Goal: Check status: Check status

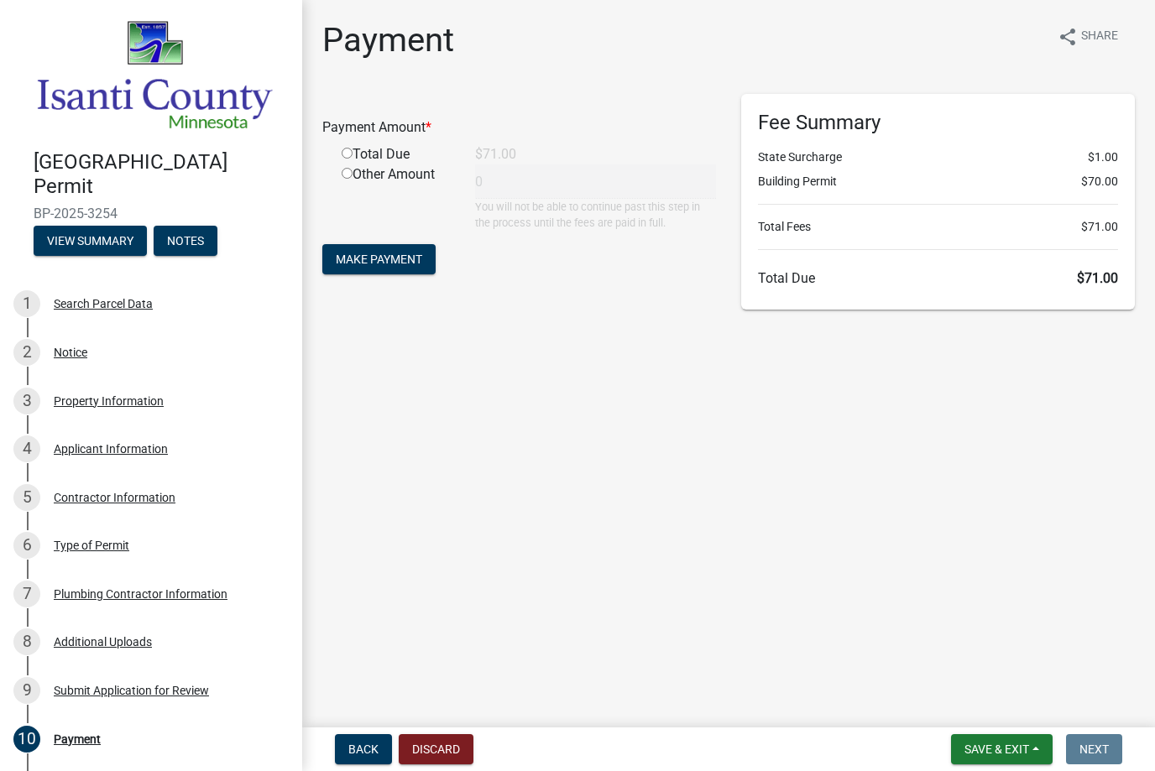
click at [603, 300] on div "Payment Amount * Total Due $71.00 Other Amount 0 You will not be able to contin…" at bounding box center [519, 202] width 419 height 216
click at [391, 264] on span "Make Payment" at bounding box center [379, 259] width 86 height 13
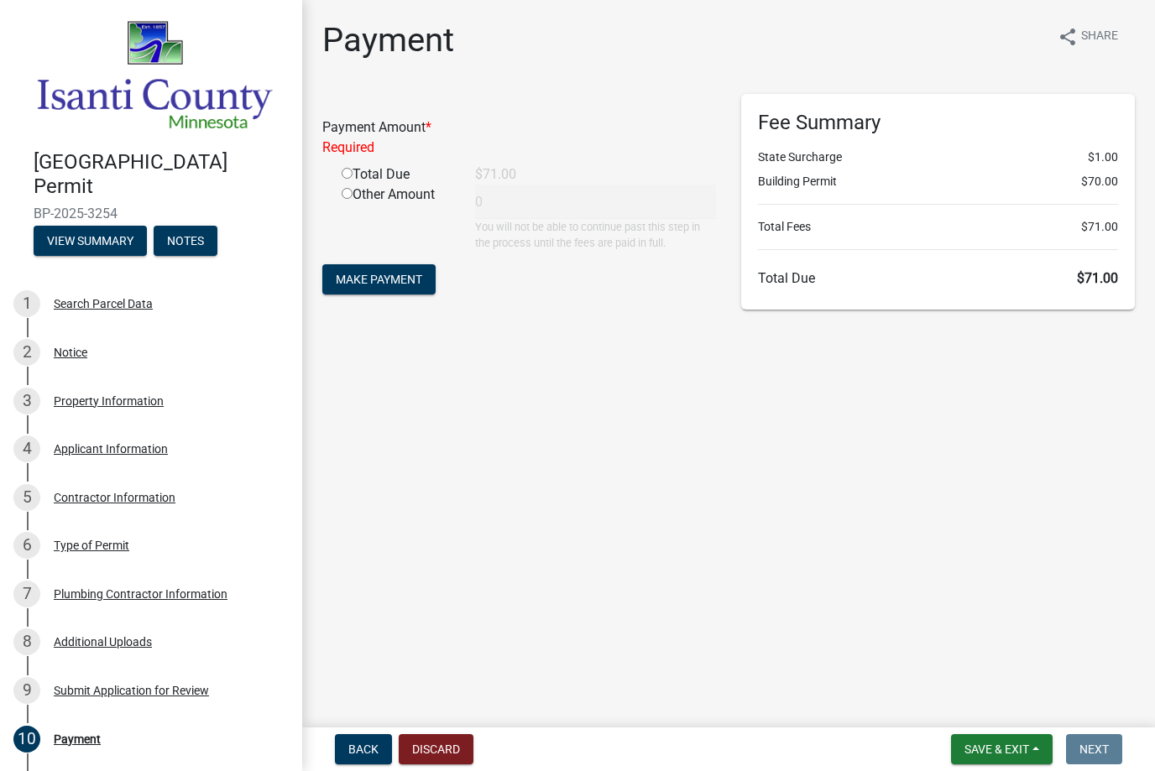
click at [346, 172] on input "radio" at bounding box center [346, 173] width 11 height 11
radio input "true"
type input "71"
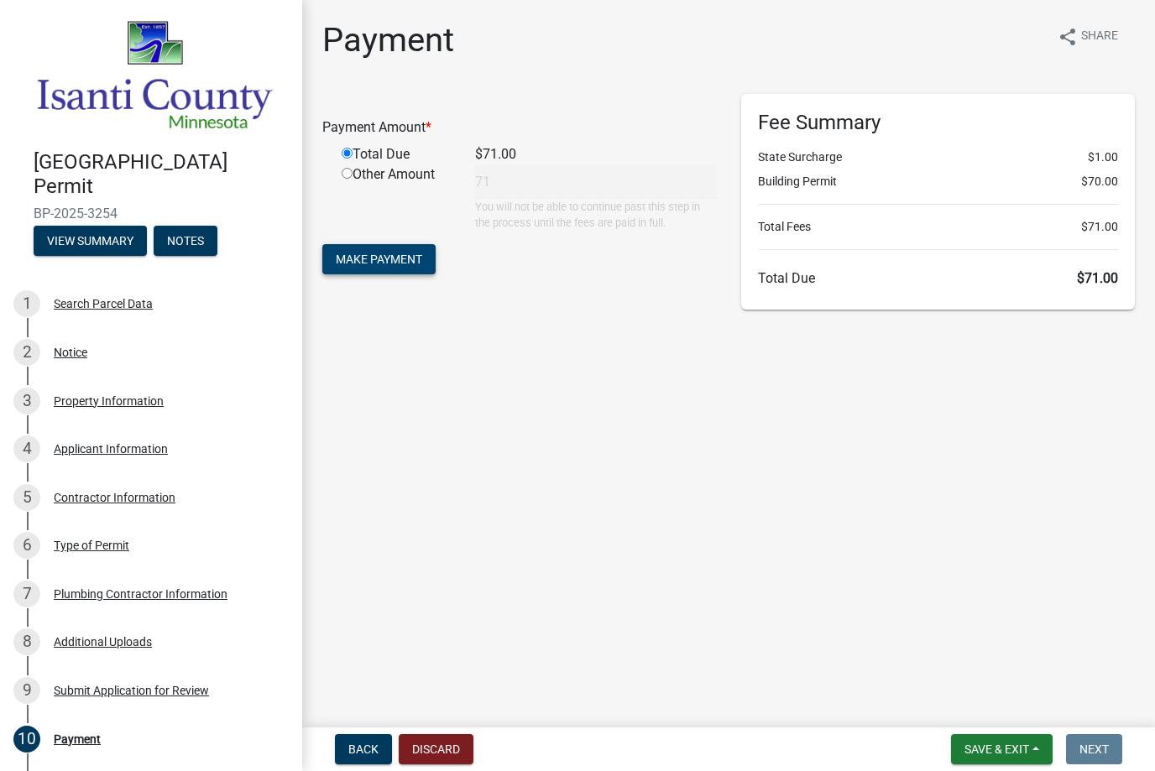
click at [375, 260] on span "Make Payment" at bounding box center [379, 259] width 86 height 13
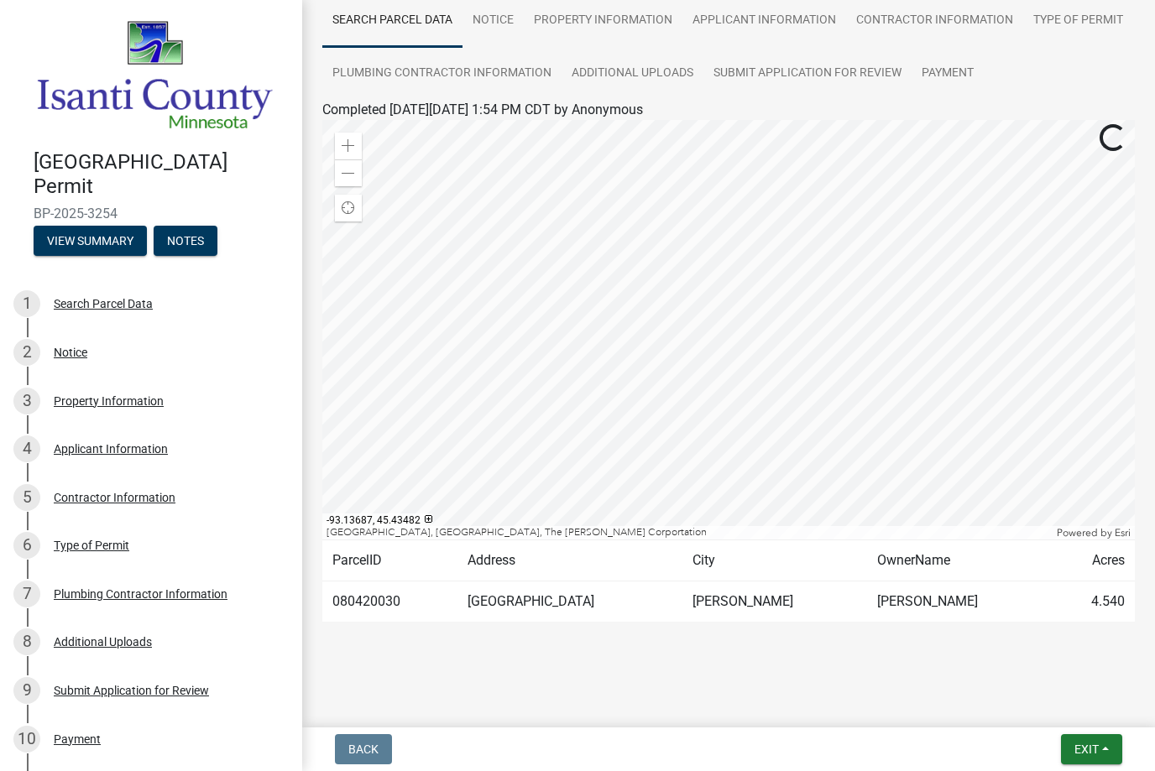
scroll to position [133, 0]
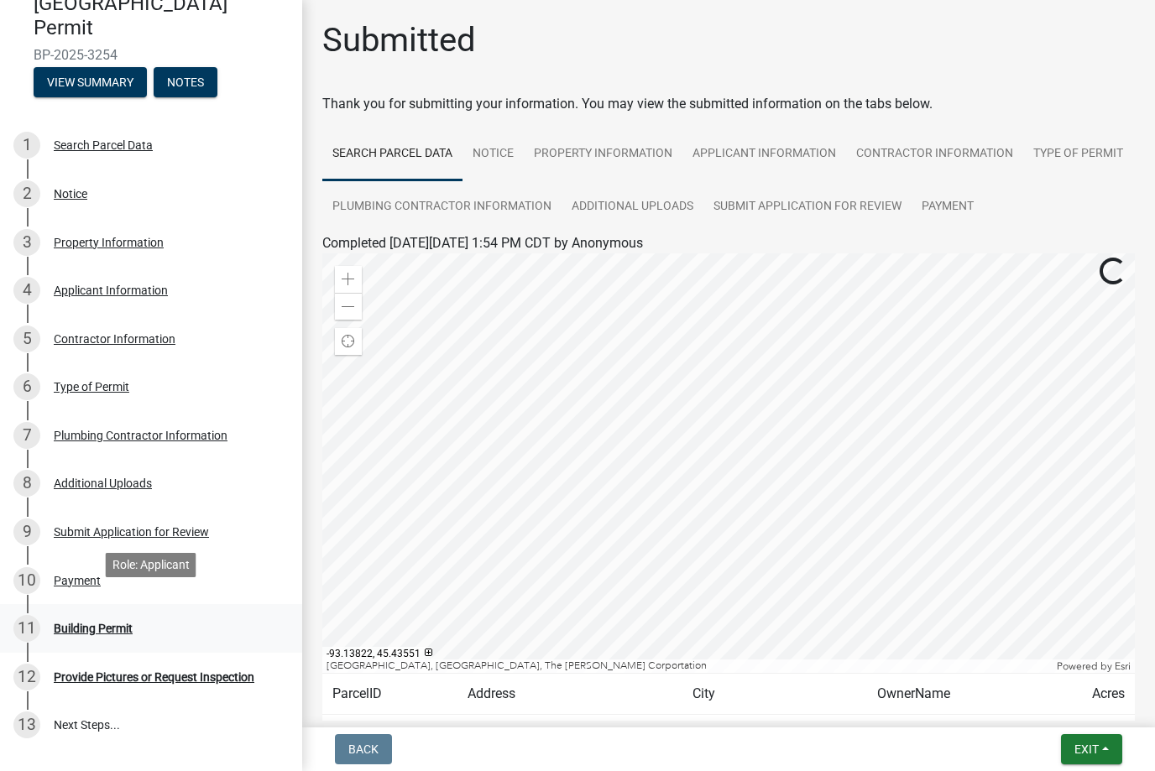
scroll to position [195, 0]
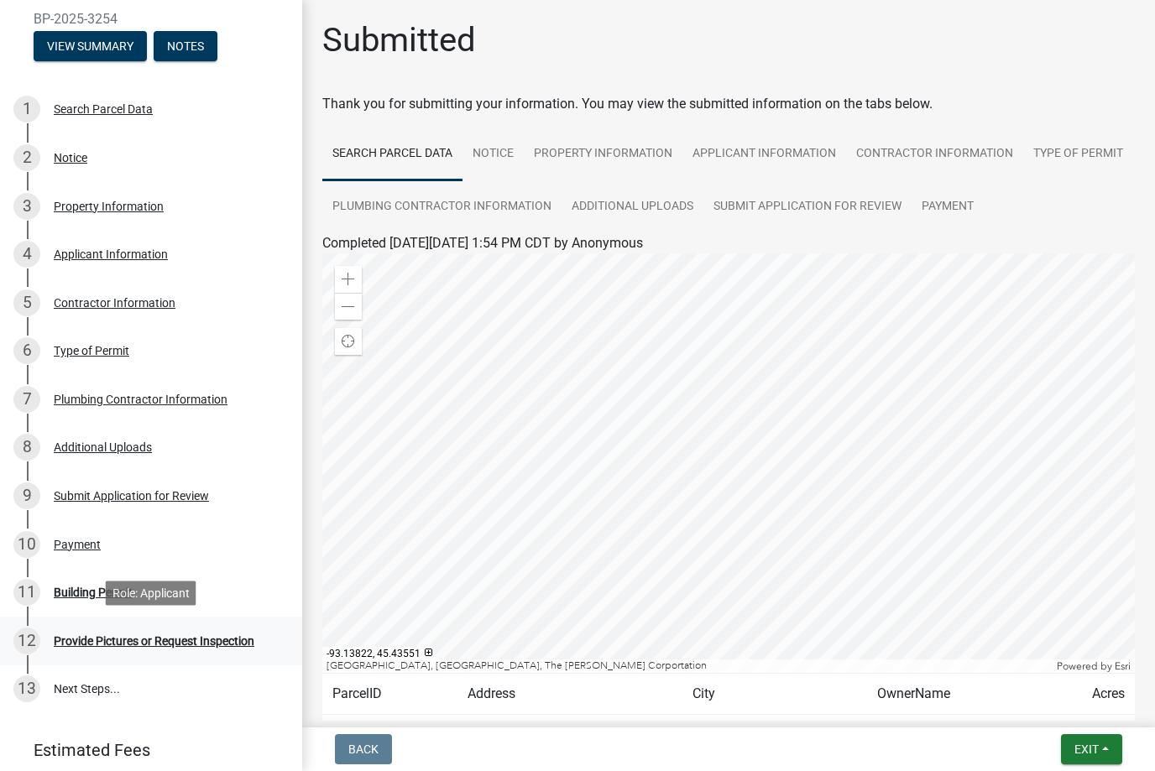
click at [208, 643] on div "Provide Pictures or Request Inspection" at bounding box center [154, 641] width 201 height 12
click at [101, 586] on div "Building Permit" at bounding box center [93, 592] width 79 height 12
click at [96, 593] on div "Building Permit" at bounding box center [93, 592] width 79 height 12
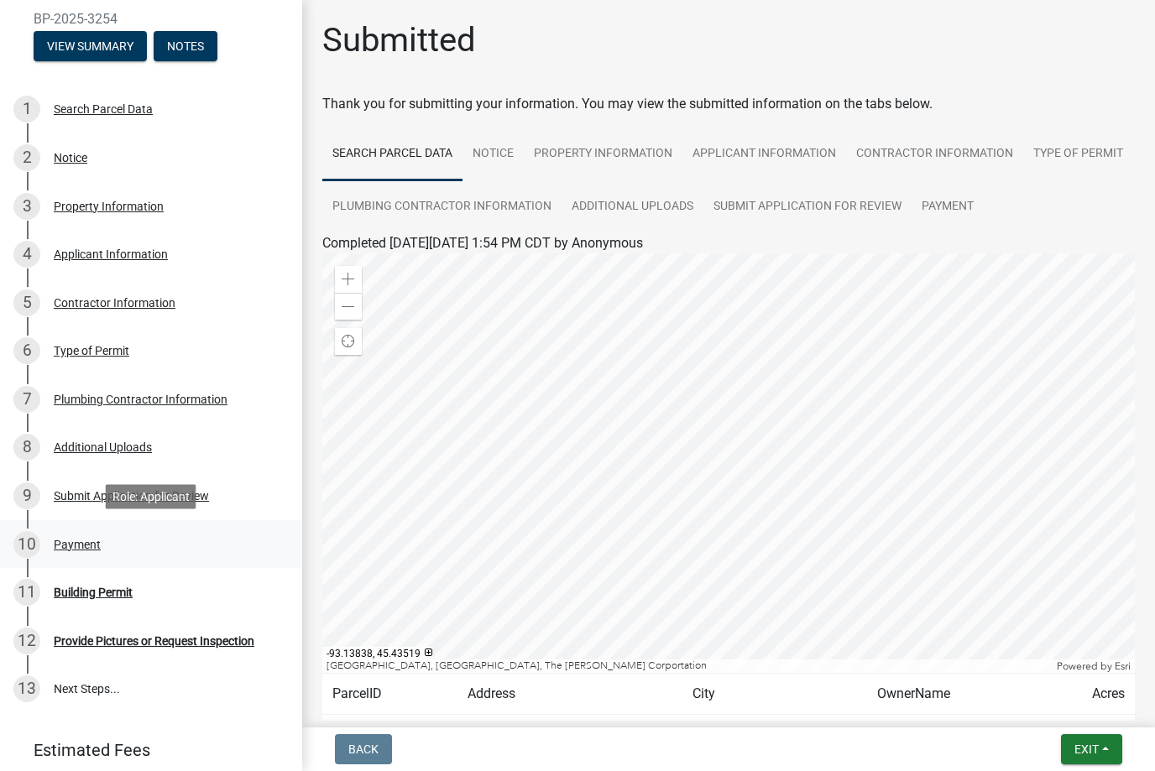
click at [88, 539] on div "Payment" at bounding box center [77, 545] width 47 height 12
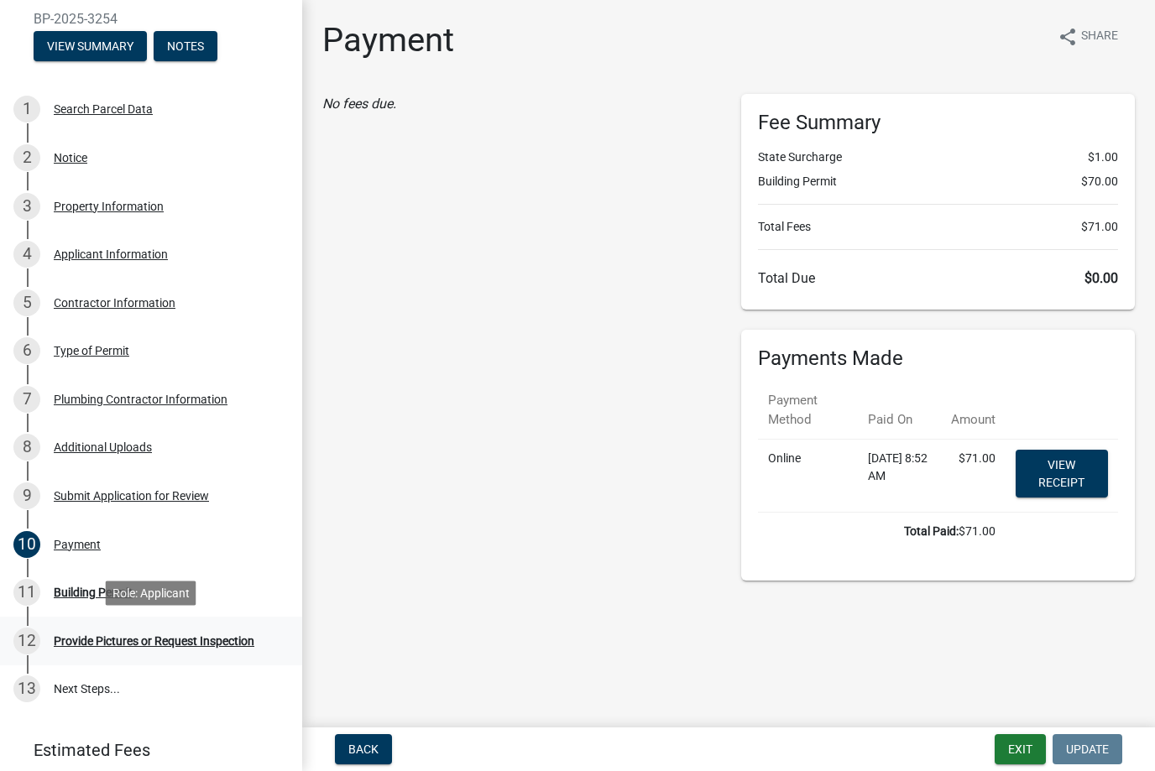
click at [78, 635] on div "Provide Pictures or Request Inspection" at bounding box center [154, 641] width 201 height 12
click at [86, 597] on div "Building Permit" at bounding box center [93, 592] width 79 height 12
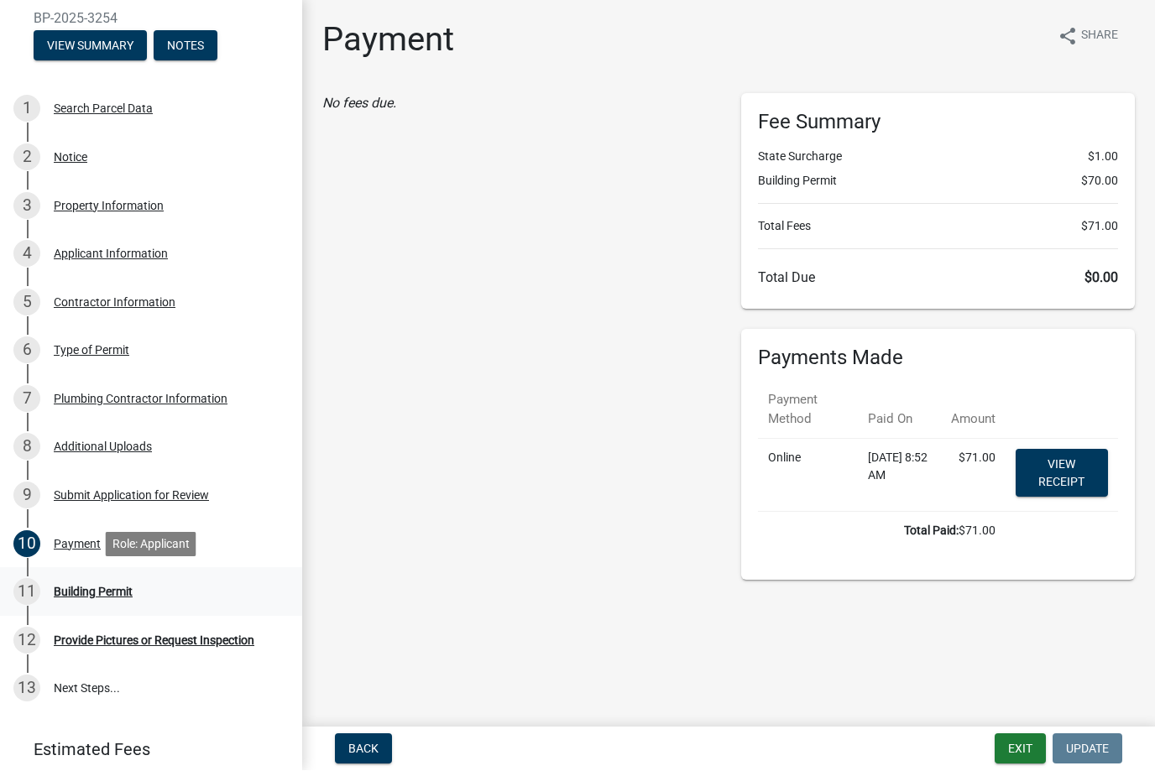
click at [107, 598] on div "11 Building Permit" at bounding box center [144, 592] width 262 height 27
click at [134, 643] on div "Provide Pictures or Request Inspection" at bounding box center [154, 641] width 201 height 12
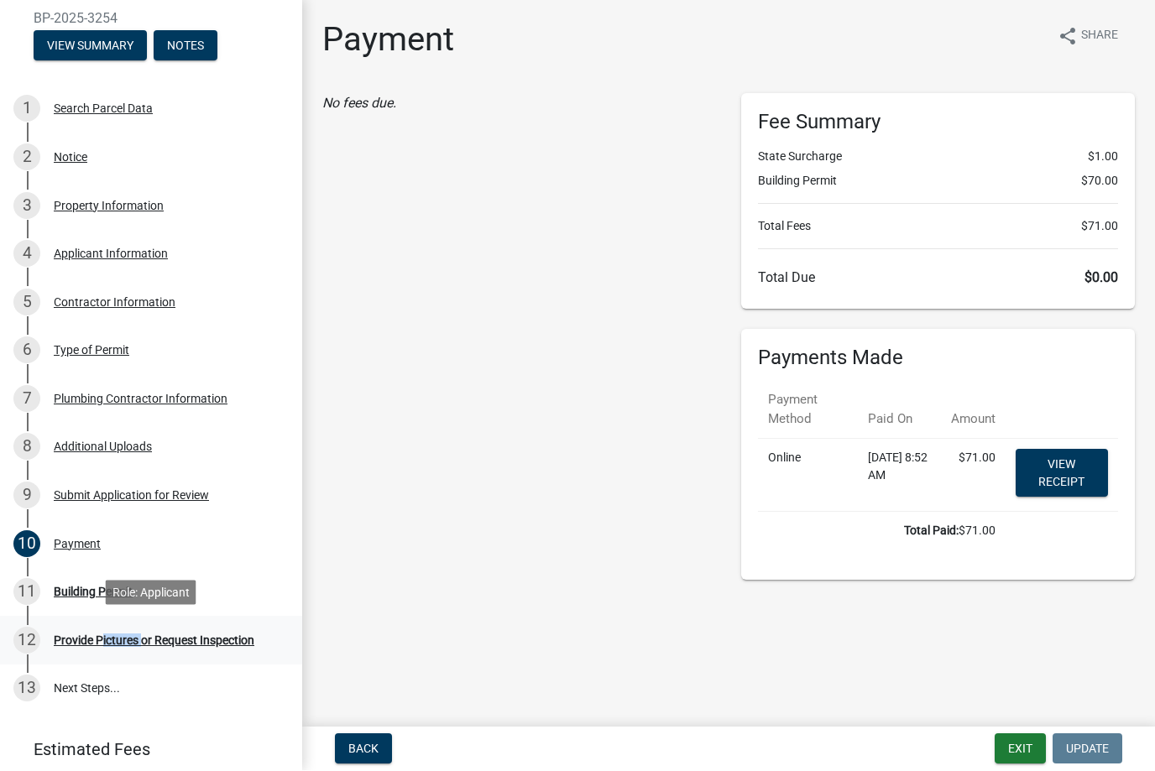
click at [134, 643] on div "Provide Pictures or Request Inspection" at bounding box center [154, 641] width 201 height 12
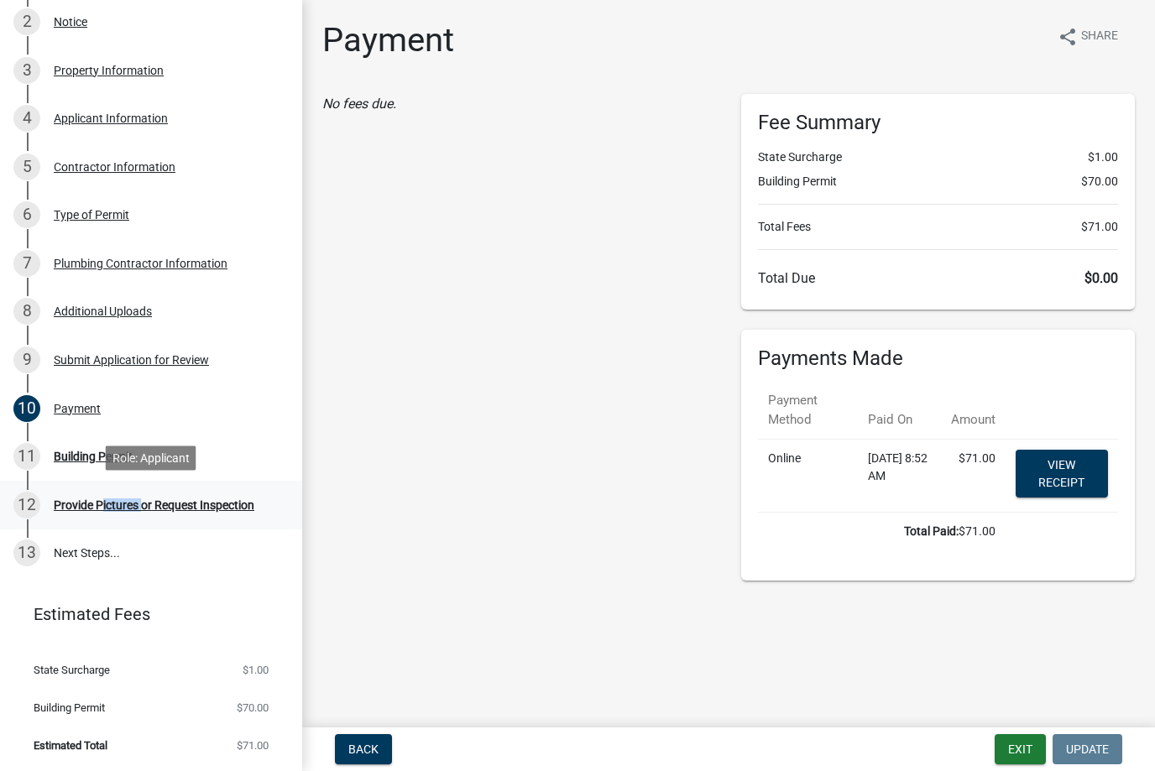
scroll to position [330, 0]
click at [85, 552] on link "13 Next Steps..." at bounding box center [151, 554] width 302 height 49
click at [81, 444] on div "11 Building Permit" at bounding box center [144, 457] width 262 height 27
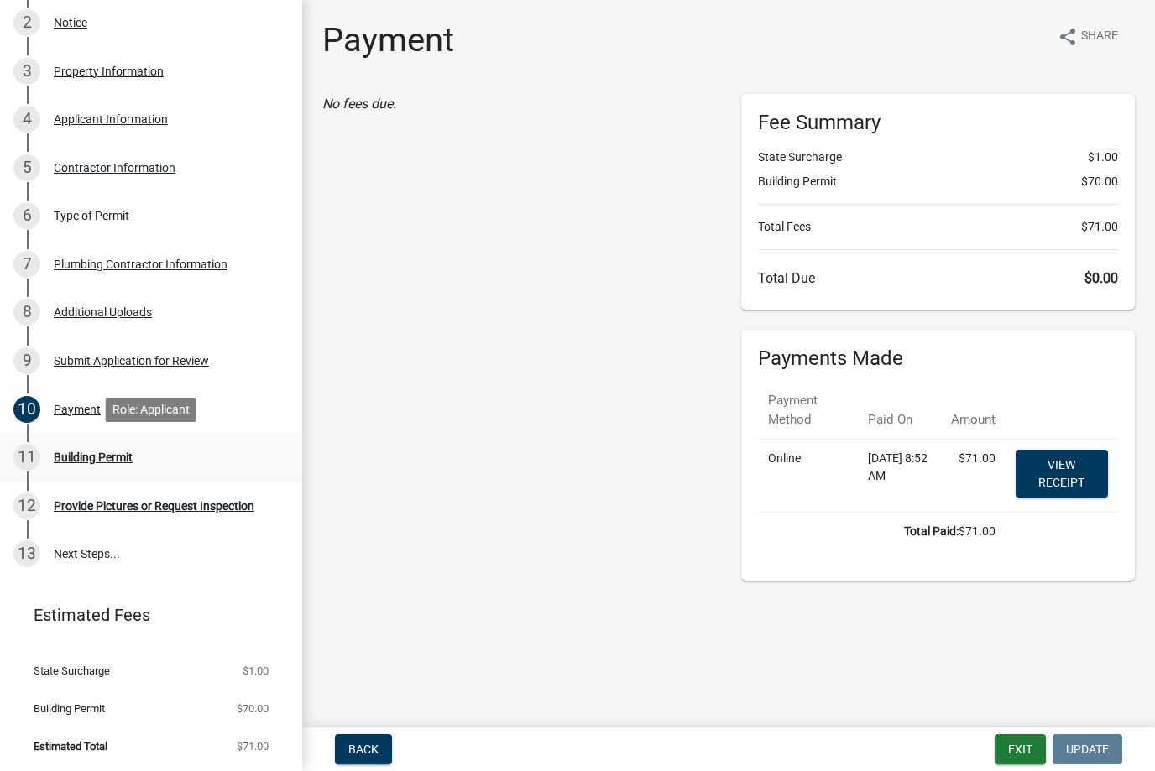
click at [86, 455] on div "Building Permit" at bounding box center [93, 457] width 79 height 12
